Goal: Task Accomplishment & Management: Manage account settings

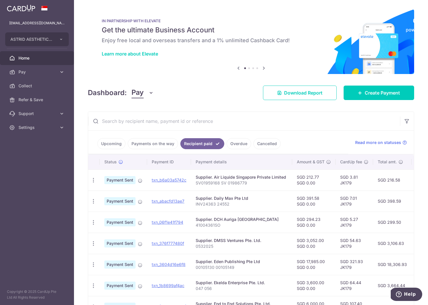
click at [159, 117] on input "text" at bounding box center [244, 121] width 312 height 18
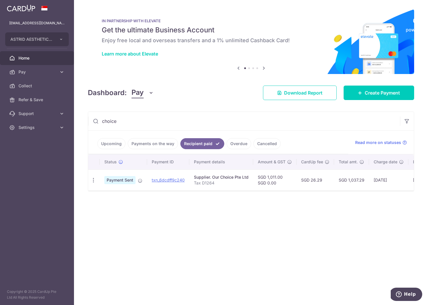
type input "choice"
click at [163, 144] on link "Payments on the way" at bounding box center [153, 143] width 50 height 11
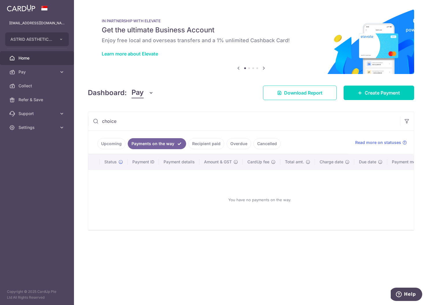
click at [168, 116] on input "choice" at bounding box center [244, 121] width 312 height 18
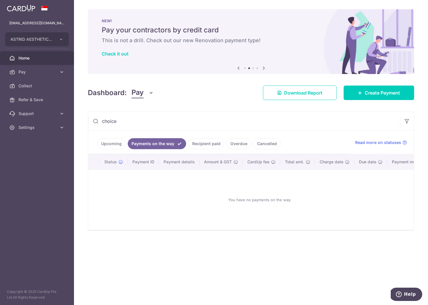
click at [112, 146] on link "Upcoming" at bounding box center [111, 143] width 28 height 11
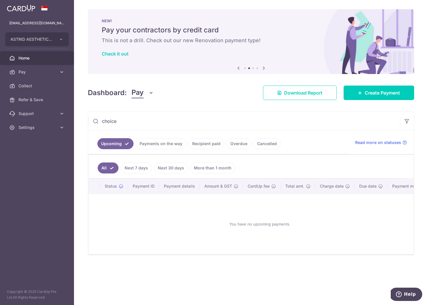
click at [134, 122] on input "choice" at bounding box center [244, 121] width 312 height 18
click at [48, 129] on span "Settings" at bounding box center [37, 128] width 38 height 6
click at [38, 155] on span "Logout" at bounding box center [37, 155] width 38 height 6
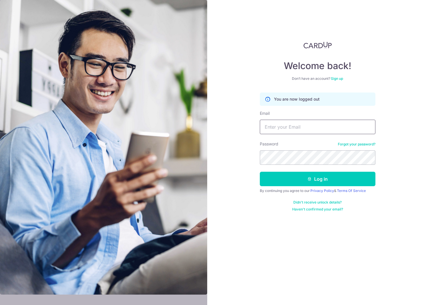
click at [277, 125] on input "Email" at bounding box center [318, 127] width 116 height 14
type input "contact@astridplasticsurgery.com"
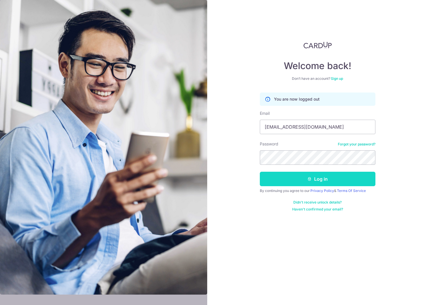
click at [292, 174] on button "Log in" at bounding box center [318, 179] width 116 height 14
